Goal: Task Accomplishment & Management: Use online tool/utility

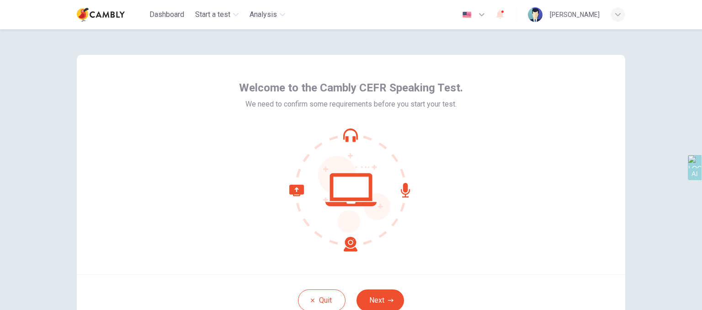
scroll to position [71, 0]
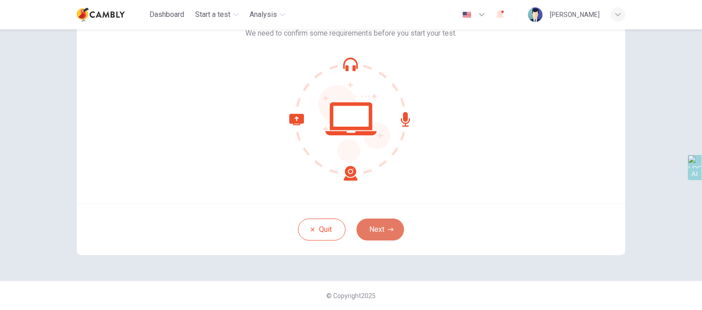
click at [384, 229] on button "Next" at bounding box center [381, 230] width 48 height 22
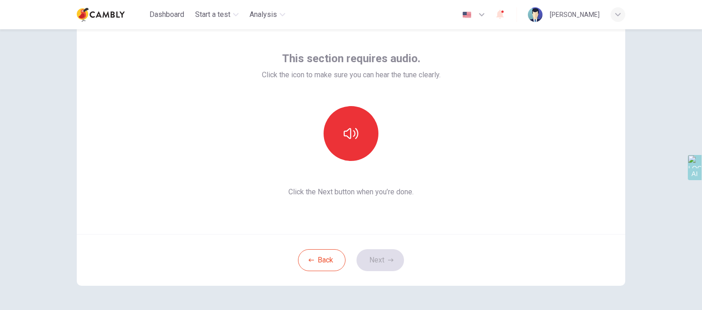
scroll to position [25, 0]
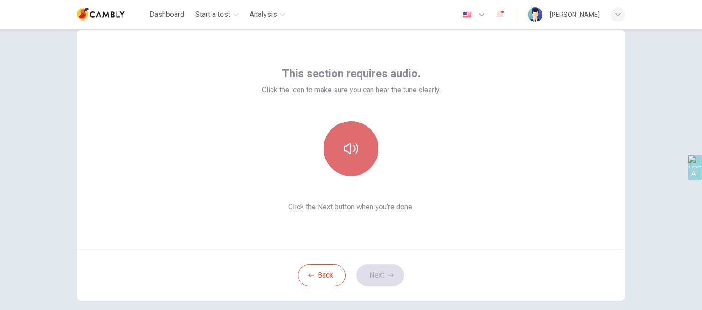
click at [341, 139] on button "button" at bounding box center [351, 148] width 55 height 55
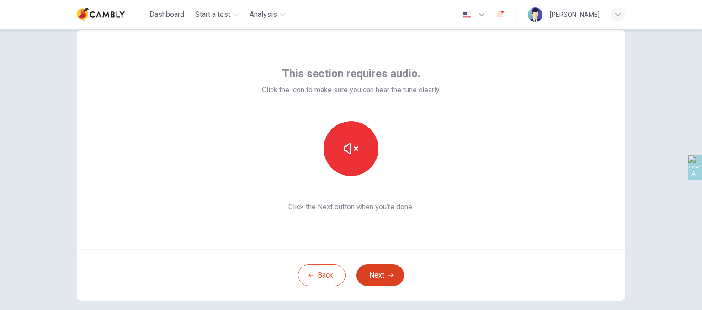
click at [375, 277] on button "Next" at bounding box center [381, 275] width 48 height 22
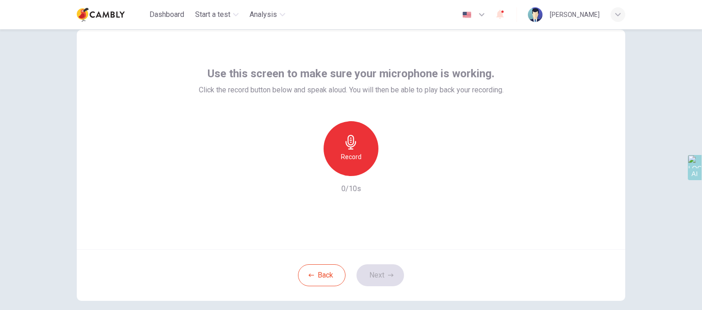
click at [355, 155] on h6 "Record" at bounding box center [351, 156] width 21 height 11
click at [361, 151] on div "Stop" at bounding box center [351, 148] width 55 height 55
click at [354, 156] on h6 "Record" at bounding box center [351, 156] width 21 height 11
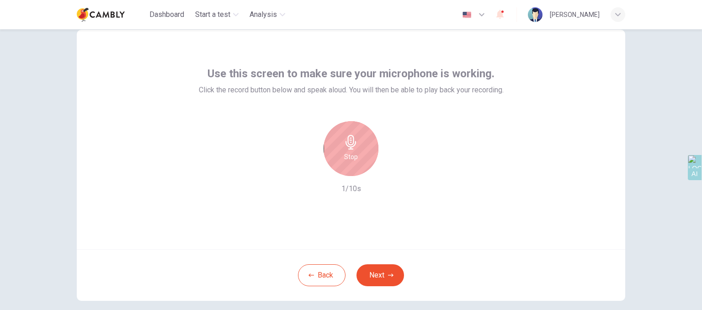
click at [360, 139] on div "Stop" at bounding box center [351, 148] width 55 height 55
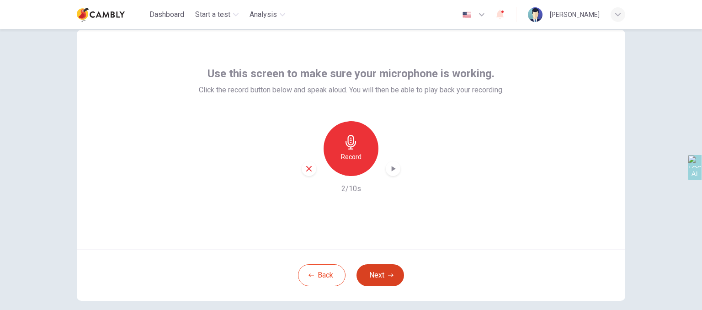
click at [392, 271] on button "Next" at bounding box center [381, 275] width 48 height 22
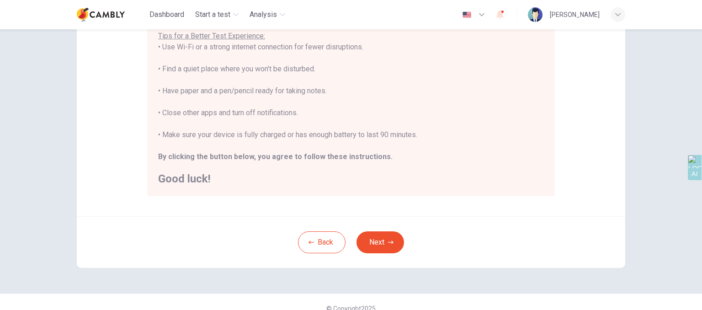
scroll to position [198, 0]
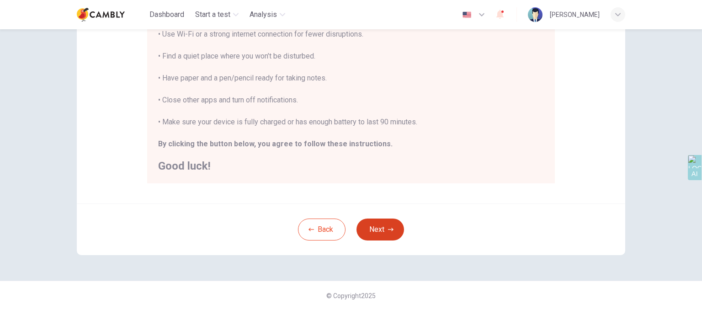
click at [388, 227] on icon "button" at bounding box center [390, 229] width 5 height 5
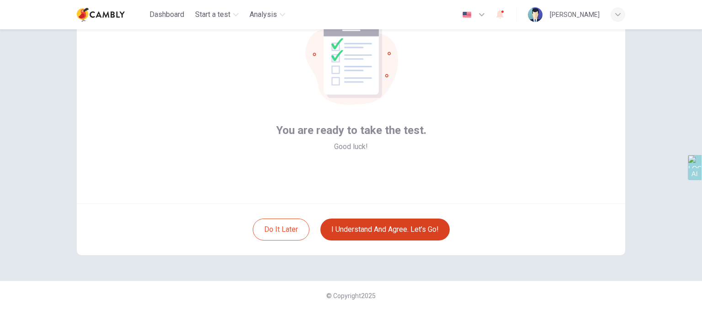
scroll to position [71, 0]
click at [400, 235] on button "I understand and agree. Let’s go!" at bounding box center [385, 230] width 129 height 22
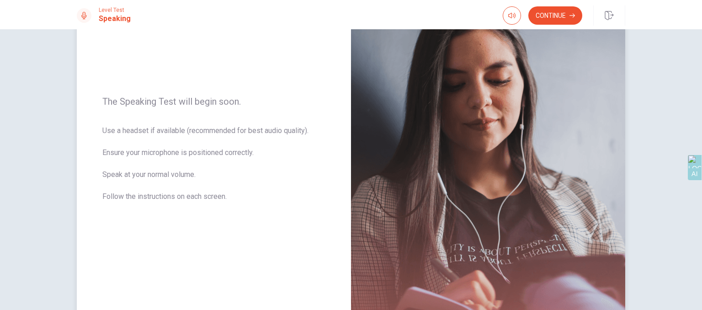
scroll to position [47, 0]
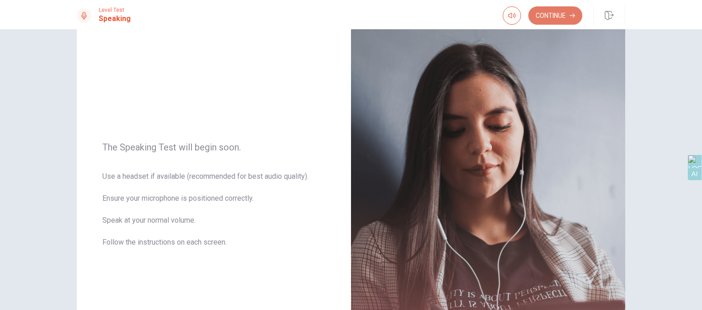
click at [575, 11] on button "Continue" at bounding box center [556, 15] width 54 height 18
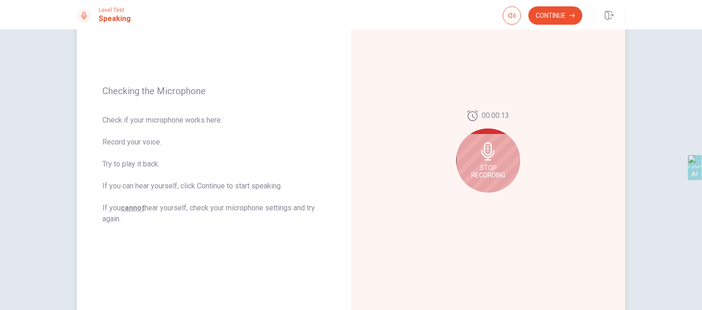
scroll to position [92, 0]
click at [562, 11] on button "Continue" at bounding box center [556, 15] width 54 height 18
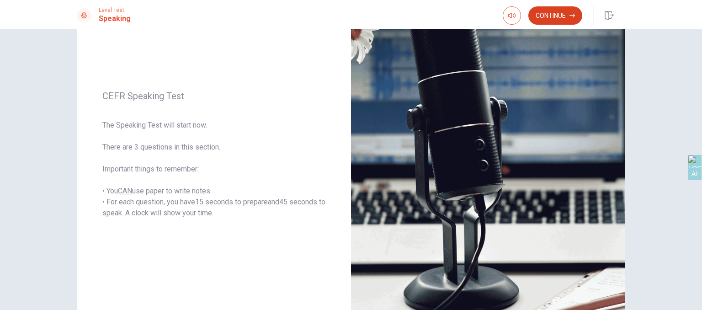
click at [562, 22] on button "Continue" at bounding box center [556, 15] width 54 height 18
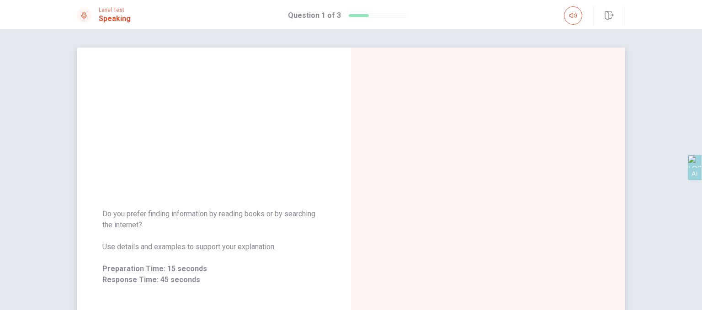
scroll to position [46, 0]
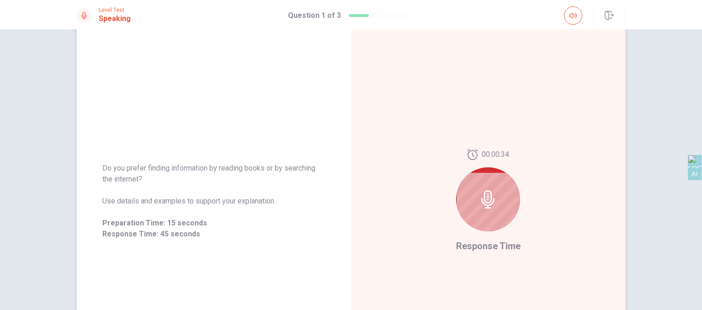
click at [475, 249] on span "Response Time" at bounding box center [488, 246] width 64 height 11
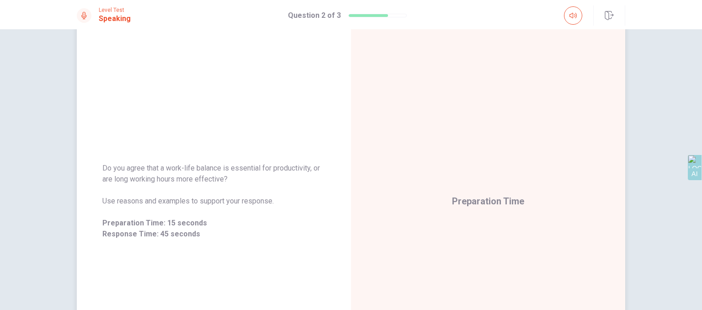
click at [132, 222] on span "Preparation Time: 15 seconds" at bounding box center [213, 223] width 223 height 11
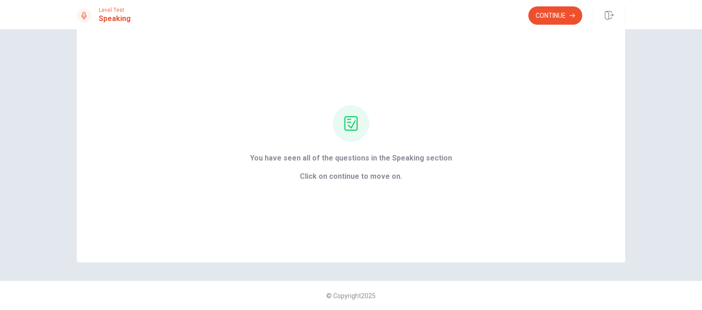
scroll to position [23, 0]
click at [552, 6] on button "Continue" at bounding box center [556, 15] width 54 height 18
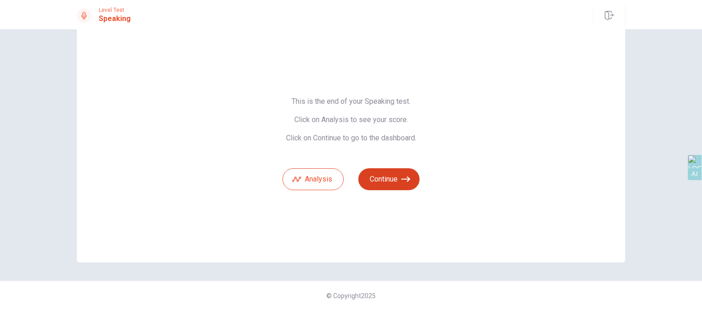
click at [402, 175] on icon "button" at bounding box center [406, 179] width 9 height 9
